Goal: Register for event/course: Register for event/course

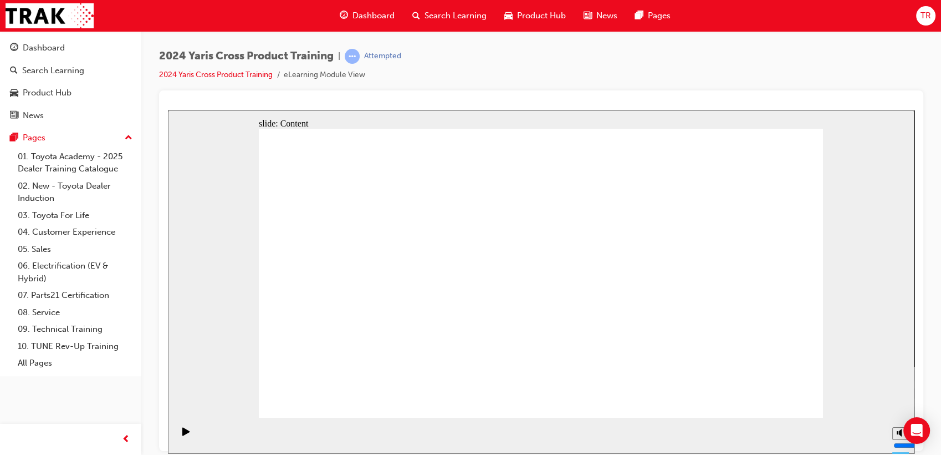
click at [353, 12] on span "Dashboard" at bounding box center [374, 15] width 42 height 13
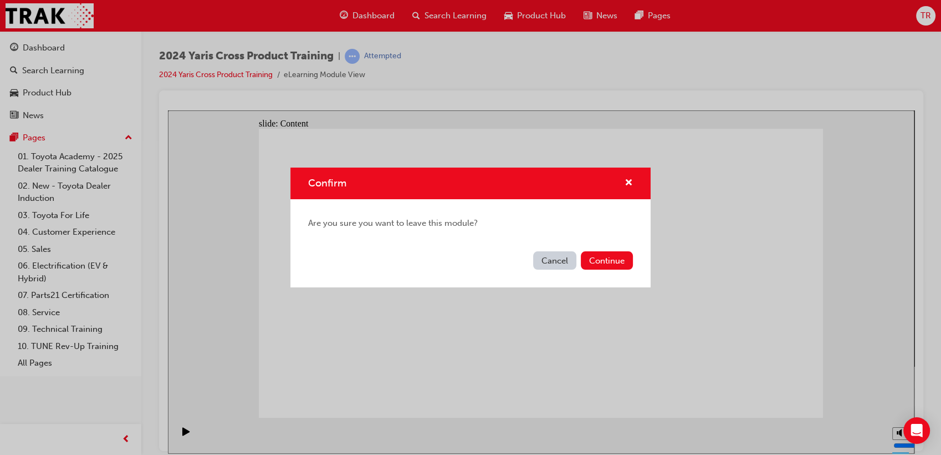
click at [543, 265] on button "Cancel" at bounding box center [554, 260] width 43 height 18
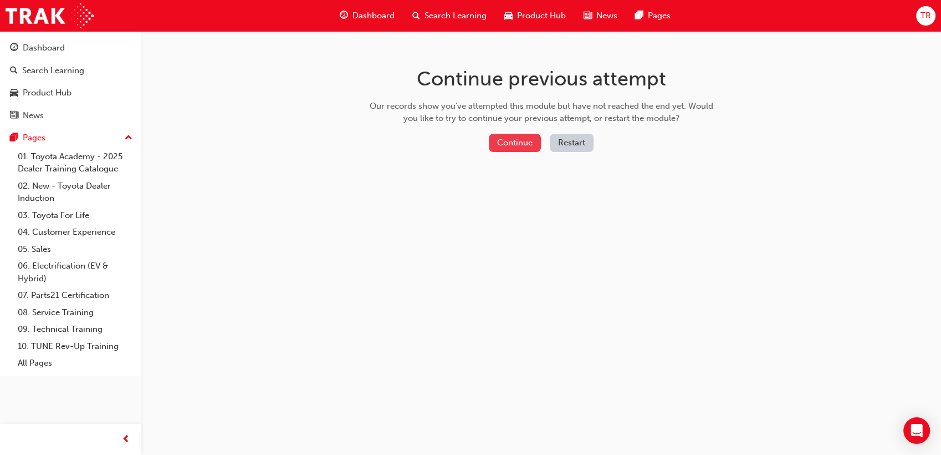
click at [496, 144] on button "Continue" at bounding box center [515, 143] width 52 height 18
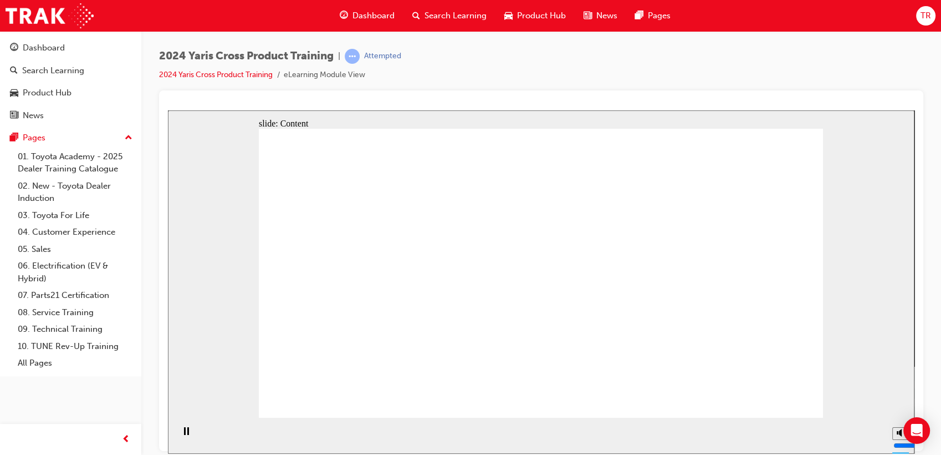
click at [191, 435] on div "Pause (Ctrl+Alt+P)" at bounding box center [186, 435] width 19 height 19
click at [359, 18] on span "Dashboard" at bounding box center [374, 15] width 42 height 13
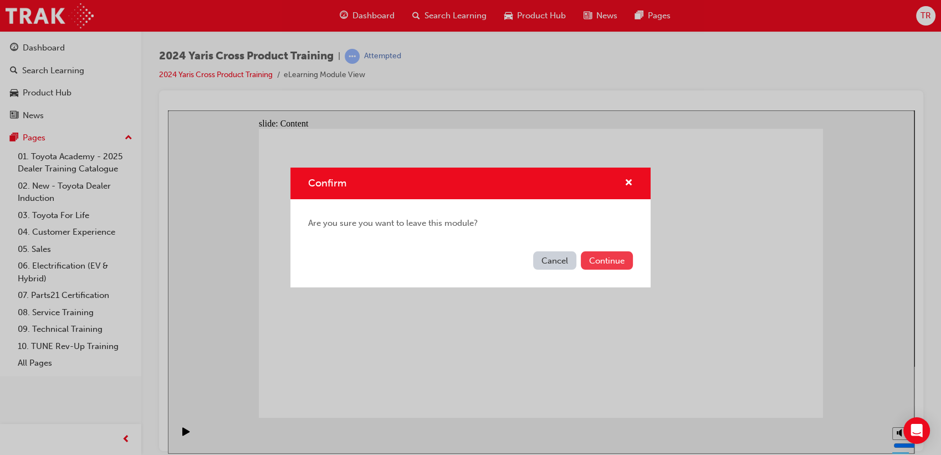
click at [601, 254] on button "Continue" at bounding box center [607, 260] width 52 height 18
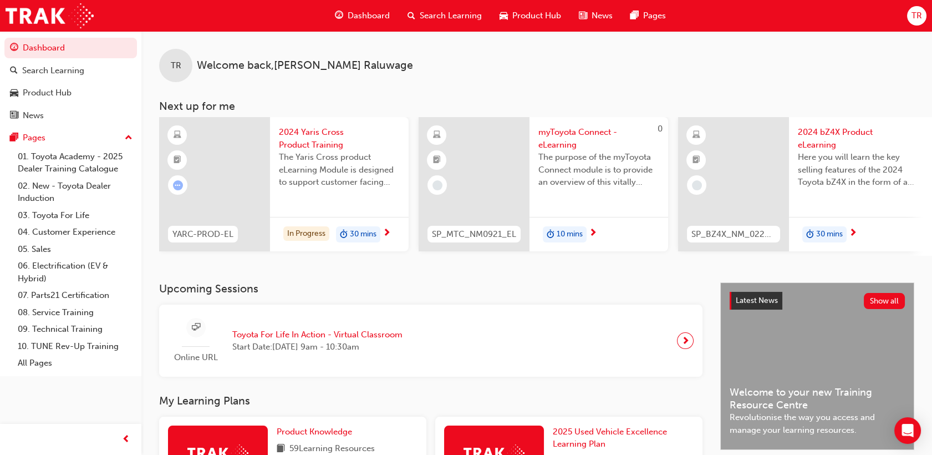
click at [406, 334] on div "Toyota For Life In Action - Virtual Classroom Start Date: Thu 21 Aug 2025 , 9am…" at bounding box center [317, 340] width 188 height 25
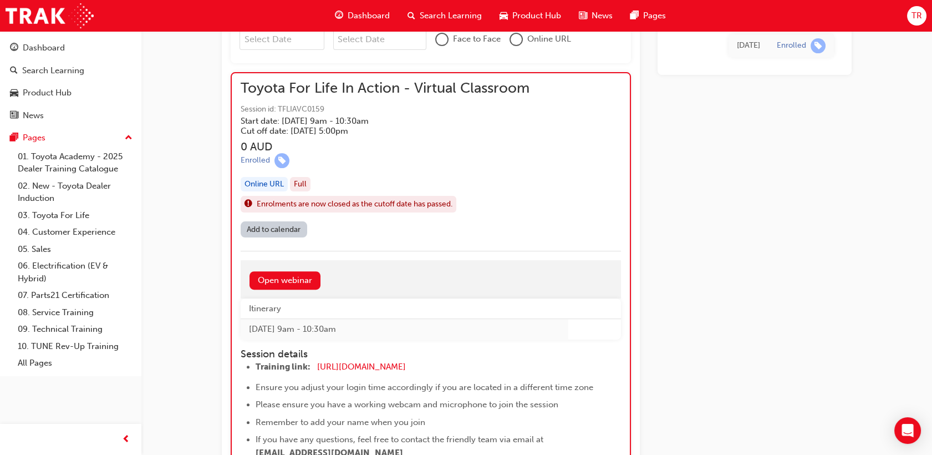
scroll to position [806, 0]
click at [298, 283] on link "Open webinar" at bounding box center [284, 281] width 71 height 18
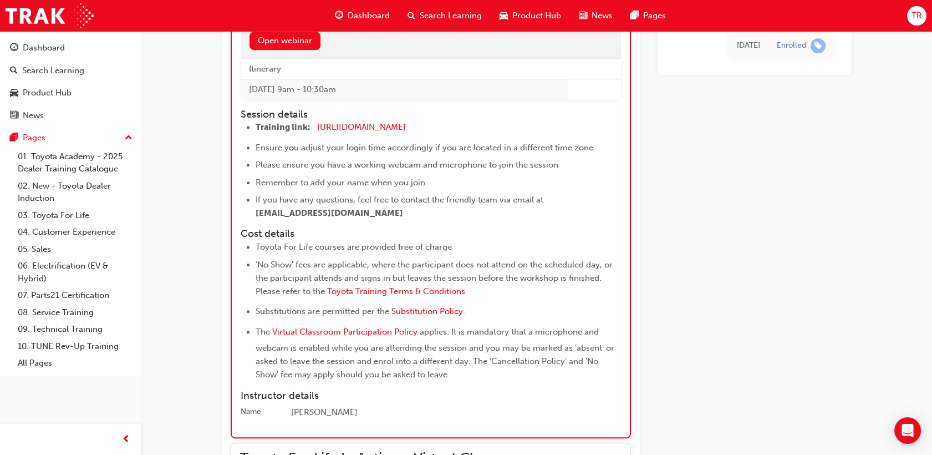
scroll to position [965, 0]
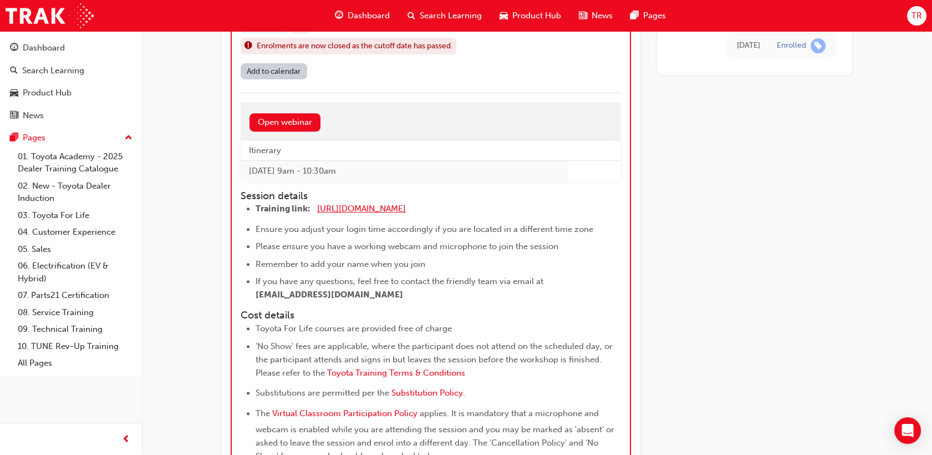
click at [369, 208] on span "[URL][DOMAIN_NAME]" at bounding box center [361, 208] width 89 height 10
